Goal: Find specific page/section: Find specific page/section

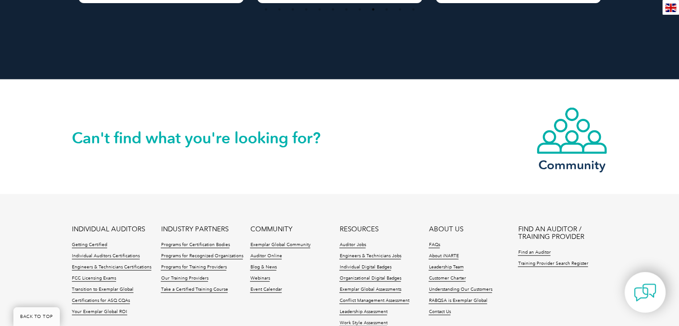
scroll to position [2120, 0]
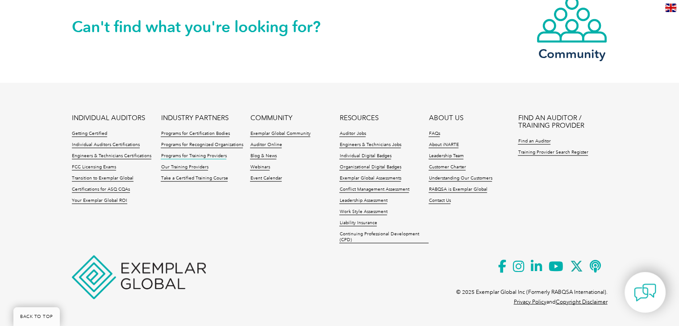
click at [216, 156] on link "Programs for Training Providers" at bounding box center [194, 156] width 66 height 6
click at [179, 168] on link "Our Training Providers" at bounding box center [184, 167] width 47 height 6
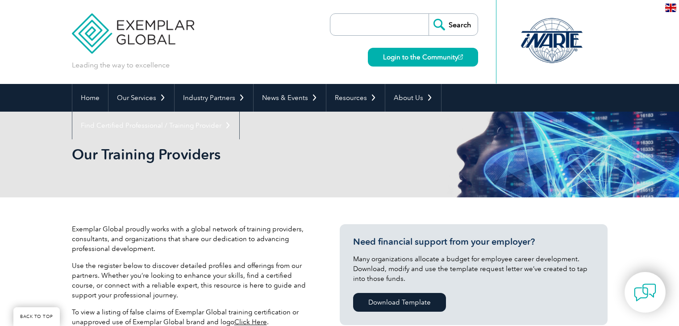
scroll to position [179, 0]
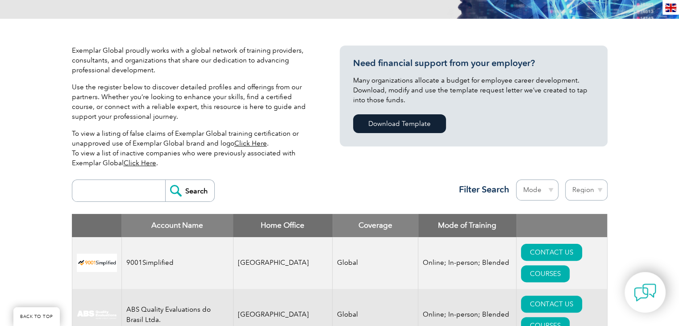
click at [132, 183] on input "search" at bounding box center [121, 190] width 88 height 21
type input "mcg"
click at [165, 180] on input "Search" at bounding box center [189, 190] width 49 height 21
click at [121, 192] on input "mcg" at bounding box center [121, 190] width 88 height 21
click at [188, 192] on input "Search" at bounding box center [189, 190] width 49 height 21
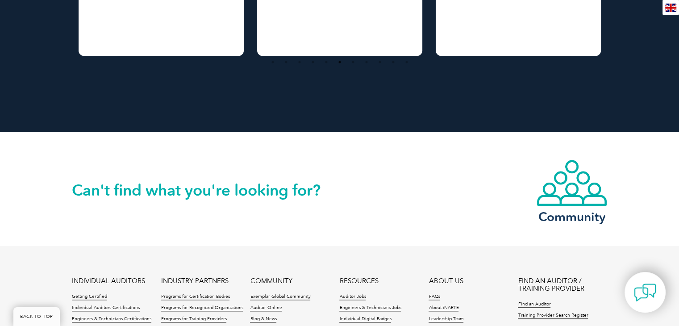
scroll to position [974, 0]
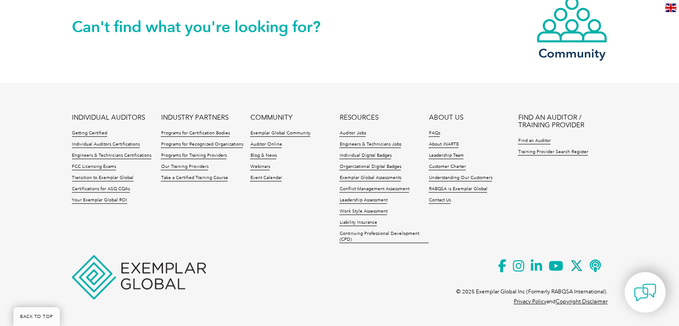
click at [211, 168] on li "Our Training Providers" at bounding box center [205, 169] width 89 height 11
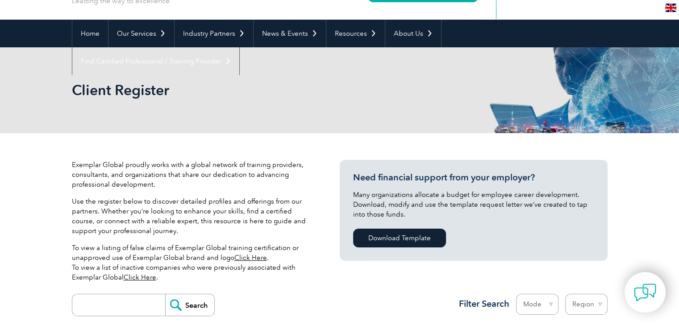
scroll to position [0, 0]
